Goal: Transaction & Acquisition: Purchase product/service

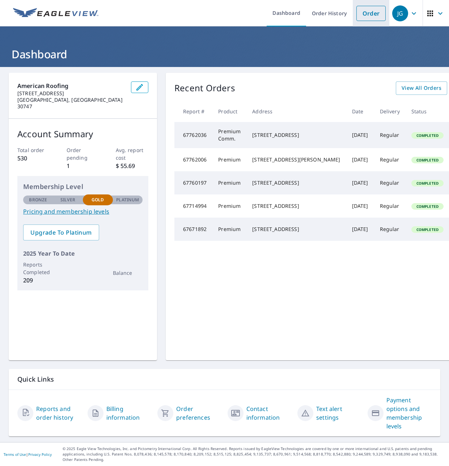
click at [370, 13] on link "Order" at bounding box center [370, 13] width 29 height 15
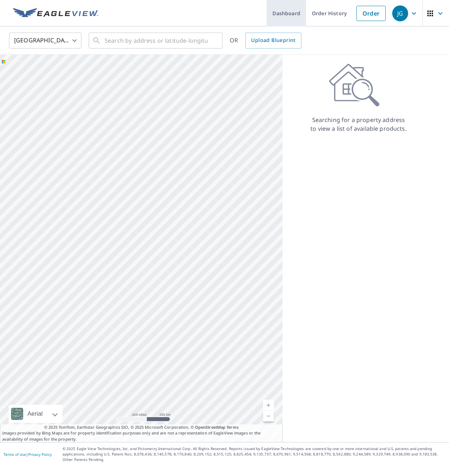
click at [294, 10] on link "Dashboard" at bounding box center [286, 13] width 39 height 26
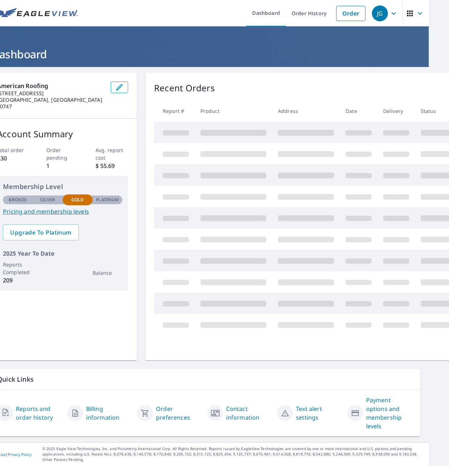
scroll to position [0, 18]
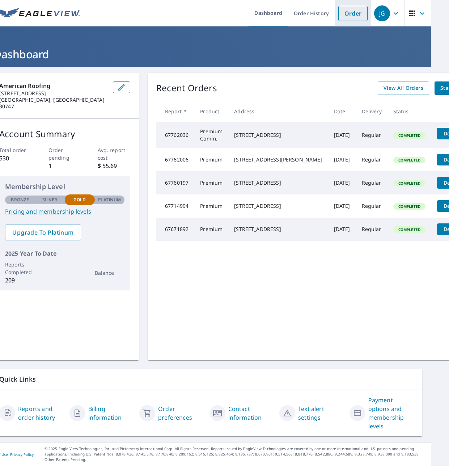
click at [356, 13] on link "Order" at bounding box center [352, 13] width 29 height 15
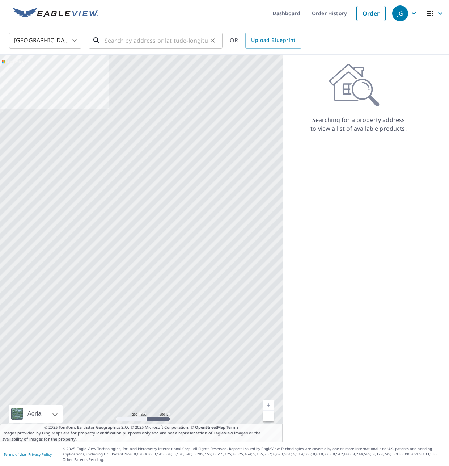
click at [147, 39] on input "text" at bounding box center [156, 40] width 103 height 20
paste input "[STREET_ADDRESS][PERSON_NAME][PERSON_NAME]"
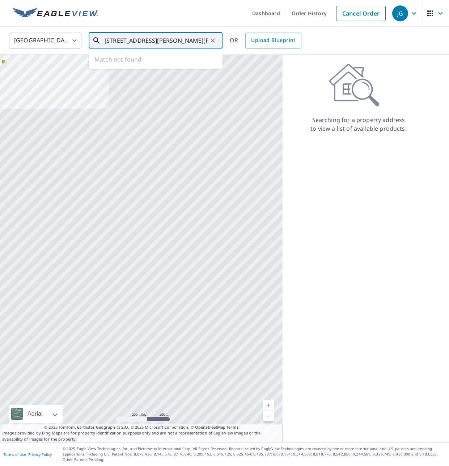
scroll to position [0, 11]
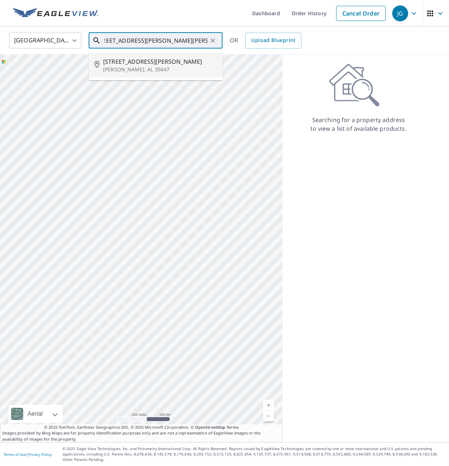
drag, startPoint x: 155, startPoint y: 66, endPoint x: 158, endPoint y: 71, distance: 6.2
click at [155, 66] on p "[PERSON_NAME], AL 35647" at bounding box center [160, 69] width 114 height 7
type input "[STREET_ADDRESS][PERSON_NAME][PERSON_NAME]"
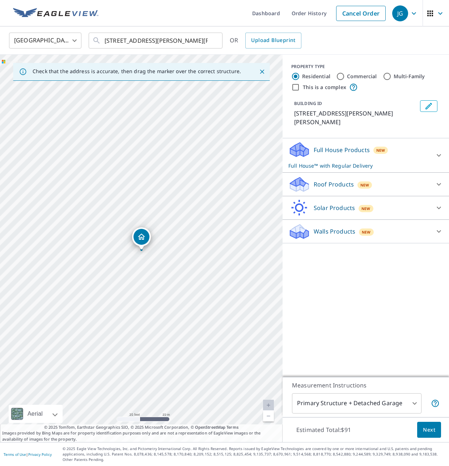
click at [322, 181] on div "Roof Products New" at bounding box center [359, 184] width 142 height 17
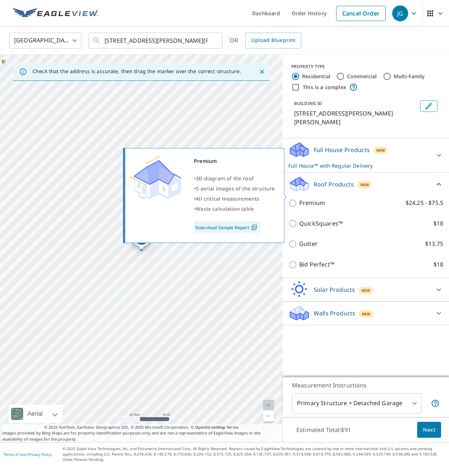
click at [306, 198] on p "Premium" at bounding box center [312, 202] width 26 height 9
click at [299, 199] on input "Premium $24.25 - $75.5" at bounding box center [293, 203] width 11 height 9
checkbox input "true"
checkbox input "false"
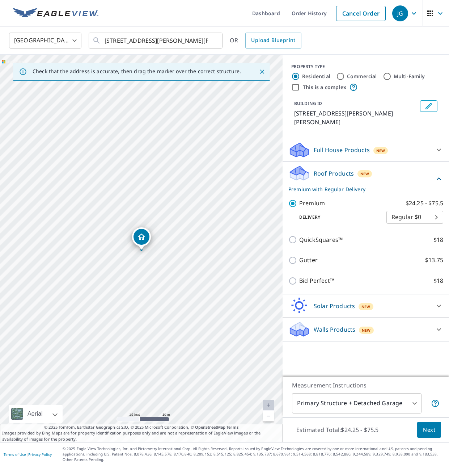
click at [374, 406] on body "JG JG Dashboard Order History Cancel Order JG [GEOGRAPHIC_DATA] [GEOGRAPHIC_DAT…" at bounding box center [224, 233] width 449 height 466
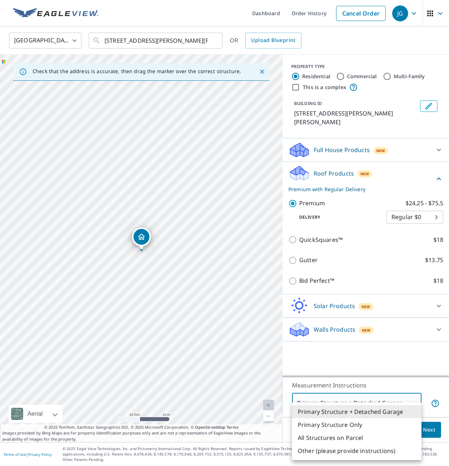
click at [364, 429] on li "Primary Structure Only" at bounding box center [357, 424] width 130 height 13
type input "2"
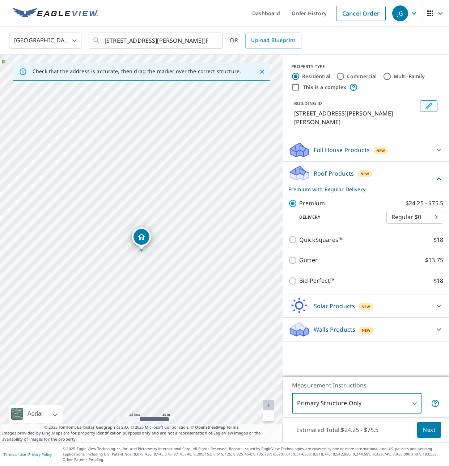
click at [420, 433] on button "Next" at bounding box center [429, 429] width 24 height 16
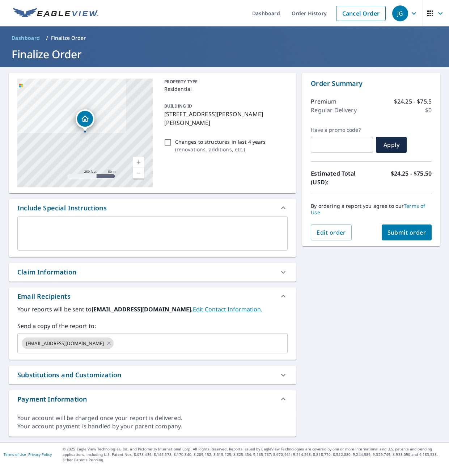
click at [415, 219] on div "By ordering a report you agree to our Terms of Use" at bounding box center [371, 209] width 121 height 30
click at [411, 227] on button "Submit order" at bounding box center [407, 232] width 50 height 16
